Goal: Check status: Check status

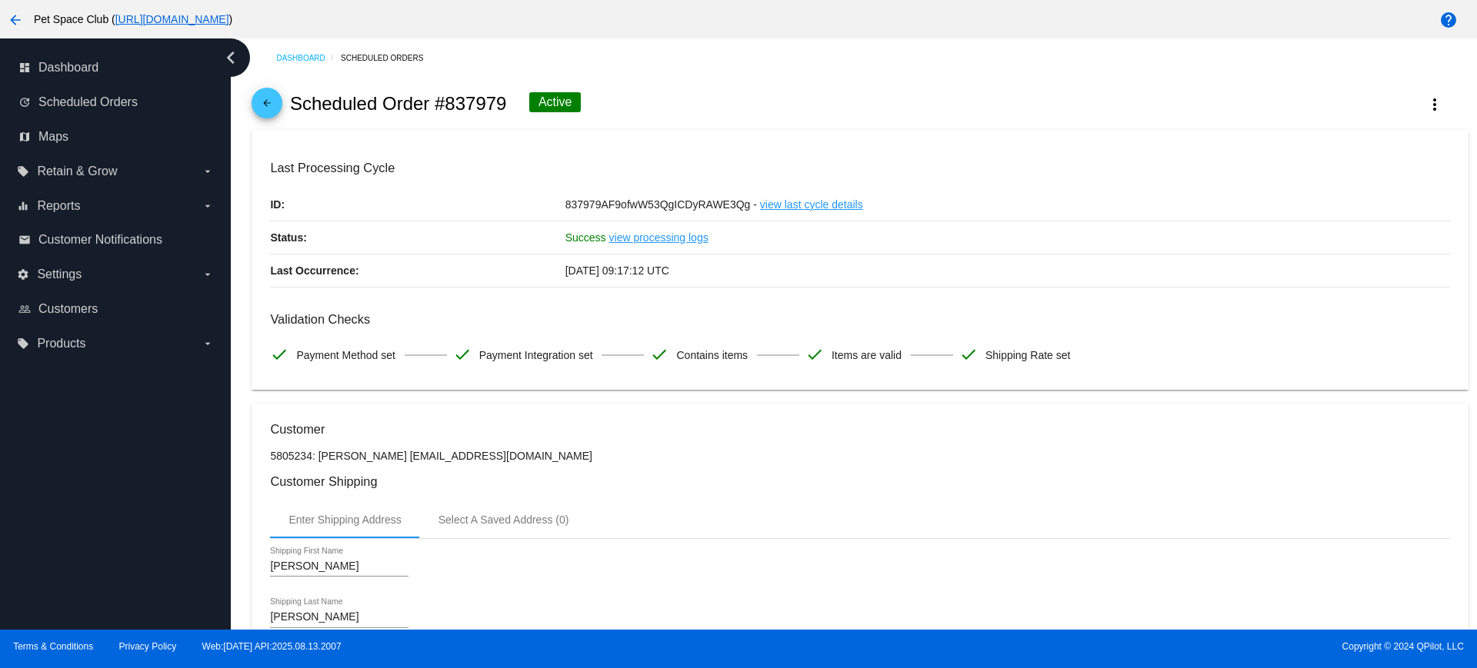
click at [1054, 90] on div "arrow_back Scheduled Order #837979 Active more_vert" at bounding box center [859, 104] width 1216 height 52
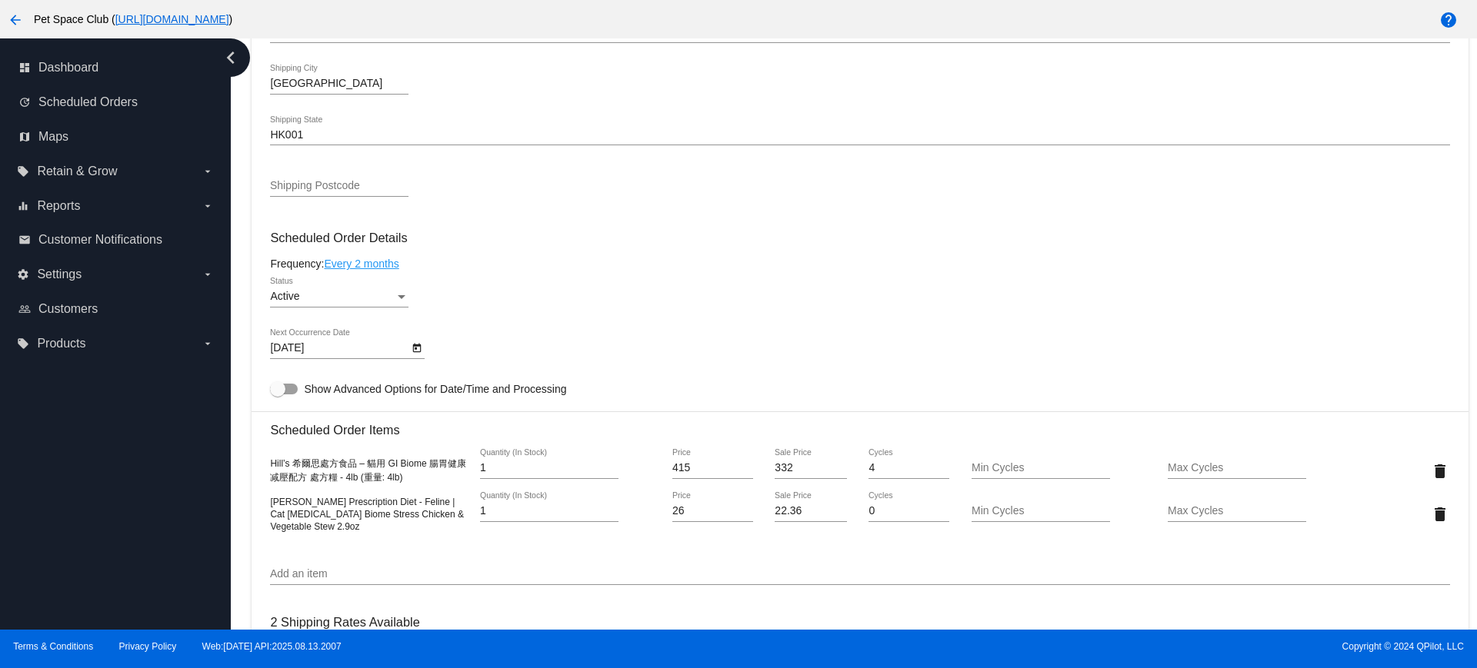
scroll to position [769, 0]
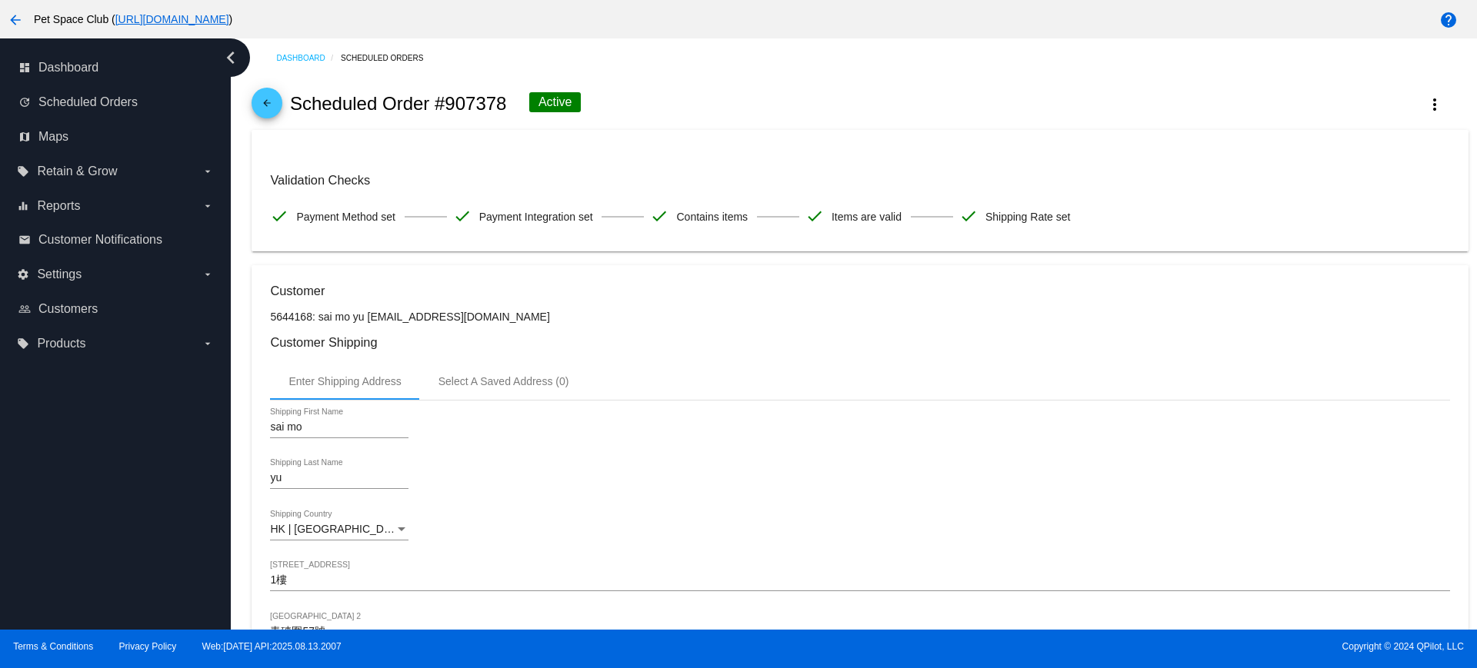
scroll to position [577, 0]
